Goal: Consume media (video, audio)

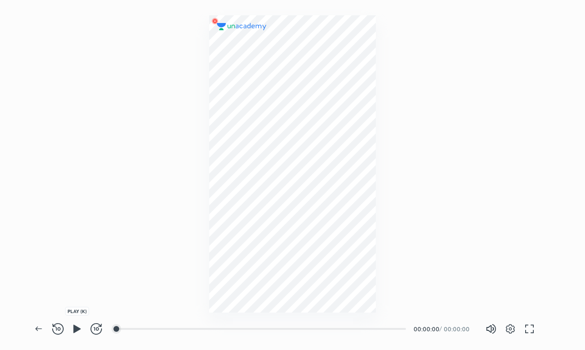
scroll to position [350, 585]
click at [76, 329] on icon "button" at bounding box center [76, 328] width 7 height 8
click at [291, 159] on img at bounding box center [293, 164] width 46 height 46
drag, startPoint x: 116, startPoint y: 329, endPoint x: 125, endPoint y: 331, distance: 9.4
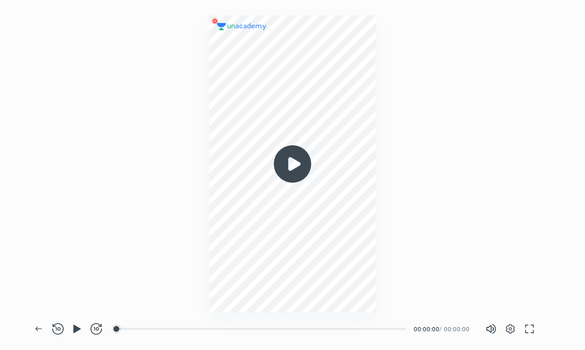
click at [125, 330] on div "00:00" at bounding box center [261, 329] width 289 height 2
drag, startPoint x: 125, startPoint y: 331, endPoint x: 61, endPoint y: 330, distance: 64.2
click at [61, 330] on div "Back REWIND (J) PLAY (K) FORWARD (L) 00:00 00:00:00 / 00:00:00 Volume (M) 100% …" at bounding box center [293, 328] width 529 height 42
click at [61, 330] on icon "button" at bounding box center [57, 328] width 11 height 11
click at [75, 330] on icon "button" at bounding box center [76, 328] width 7 height 8
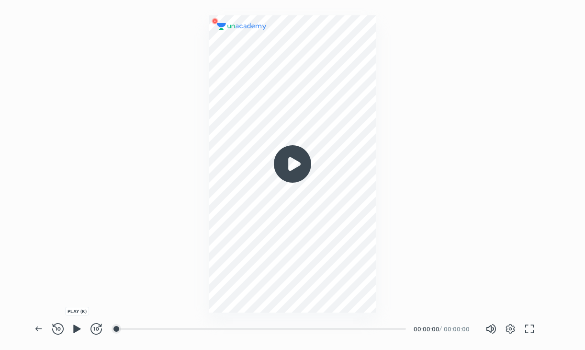
click at [75, 330] on icon "button" at bounding box center [76, 328] width 7 height 8
click at [293, 154] on img at bounding box center [293, 164] width 46 height 46
